Goal: Task Accomplishment & Management: Manage account settings

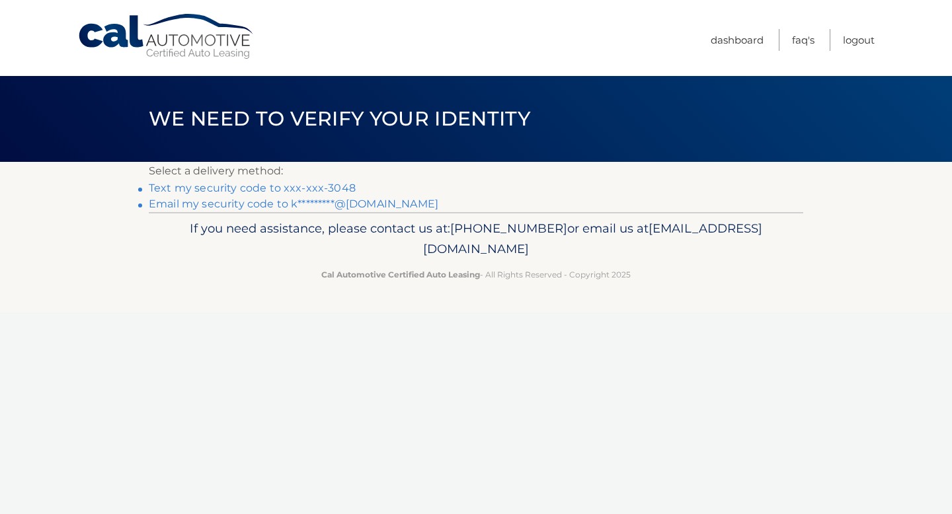
click at [323, 186] on link "Text my security code to xxx-xxx-3048" at bounding box center [252, 188] width 207 height 13
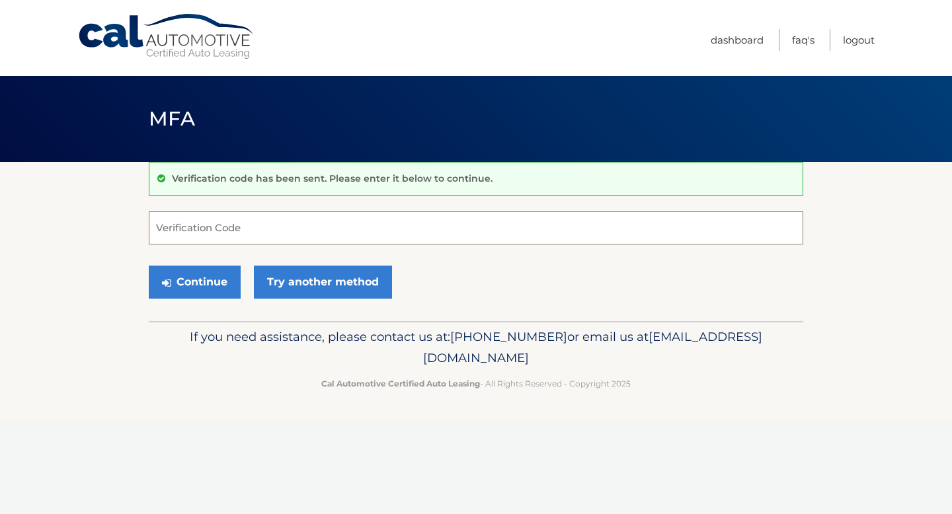
click at [222, 233] on input "Verification Code" at bounding box center [476, 228] width 654 height 33
type input "914815"
click at [223, 280] on button "Continue" at bounding box center [195, 282] width 92 height 33
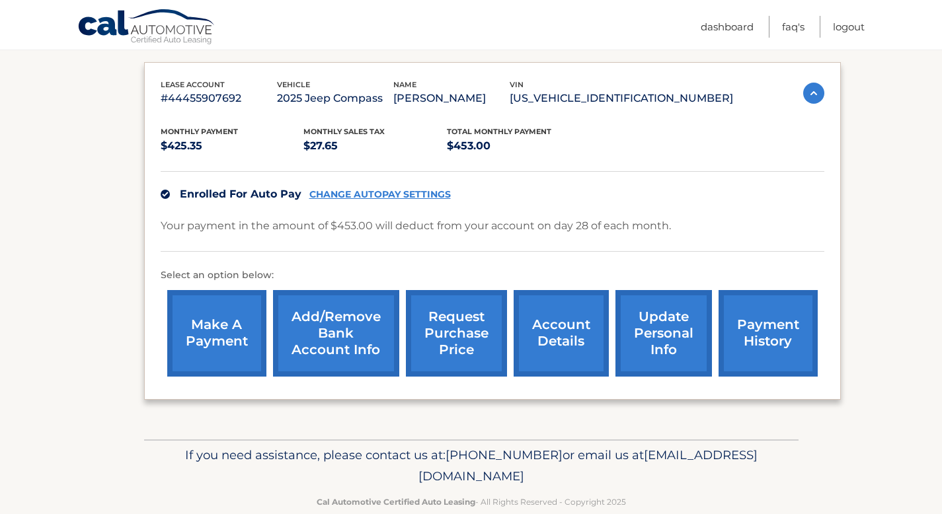
scroll to position [212, 0]
click at [842, 28] on link "Logout" at bounding box center [849, 27] width 32 height 22
